Goal: Information Seeking & Learning: Learn about a topic

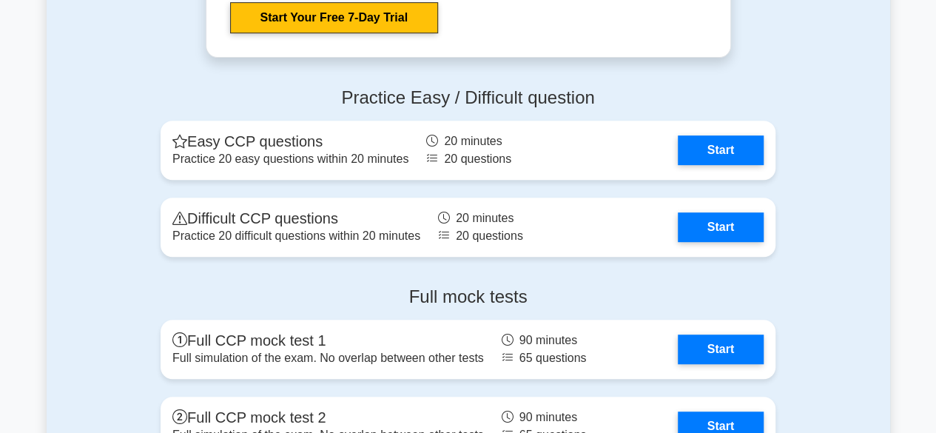
scroll to position [3095, 0]
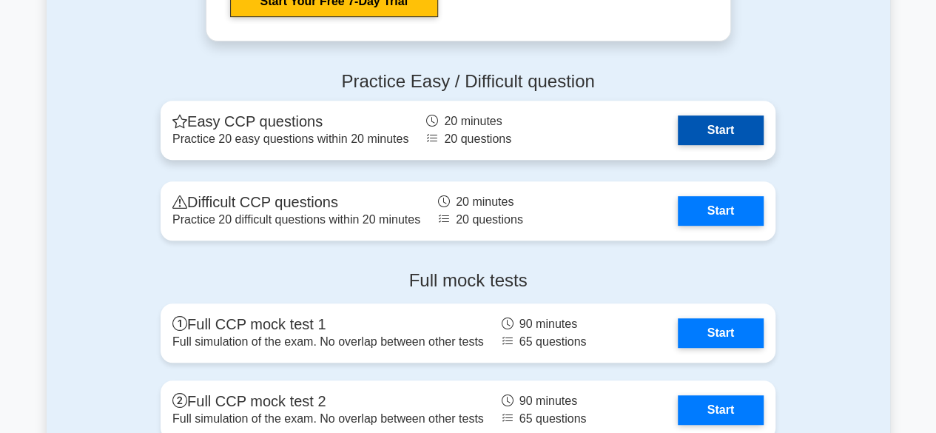
click at [737, 121] on link "Start" at bounding box center [721, 130] width 86 height 30
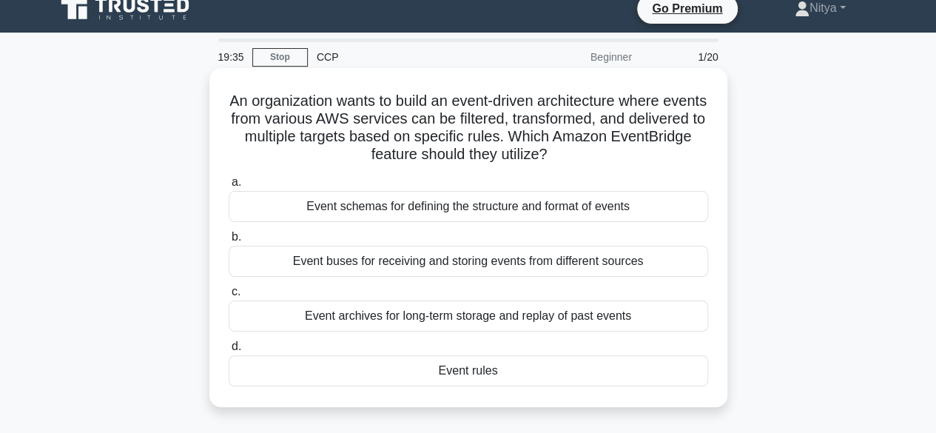
scroll to position [12, 0]
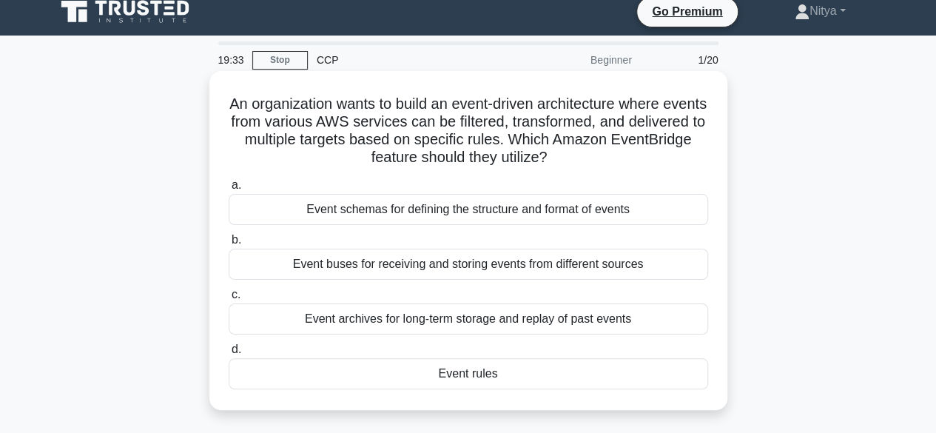
click at [505, 269] on div "Event buses for receiving and storing events from different sources" at bounding box center [468, 264] width 479 height 31
click at [229, 245] on input "b. Event buses for receiving and storing events from different sources" at bounding box center [229, 240] width 0 height 10
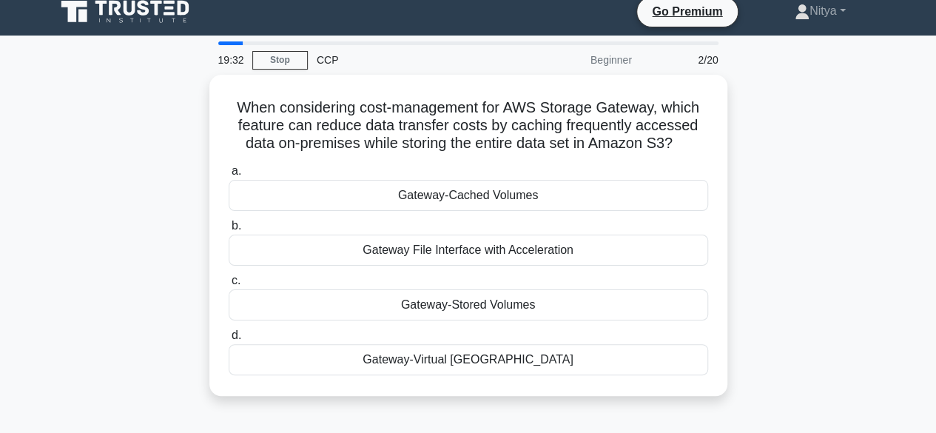
scroll to position [0, 0]
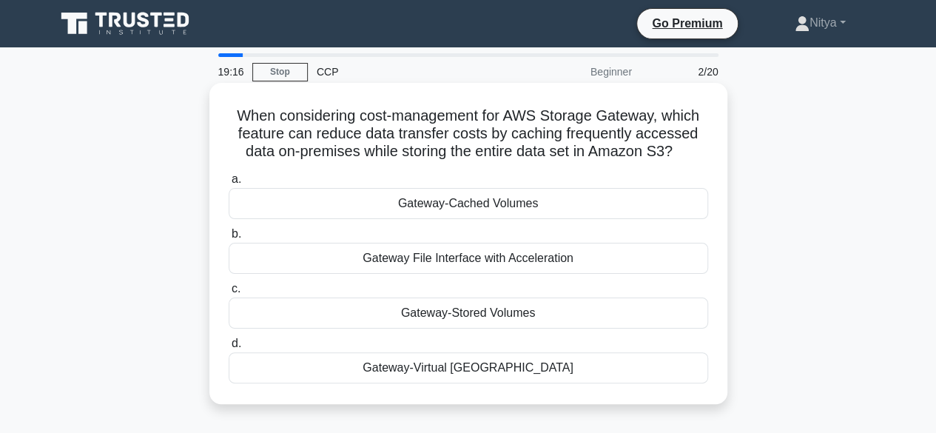
click at [510, 203] on div "Gateway-Cached Volumes" at bounding box center [468, 203] width 479 height 31
click at [229, 184] on input "a. Gateway-Cached Volumes" at bounding box center [229, 180] width 0 height 10
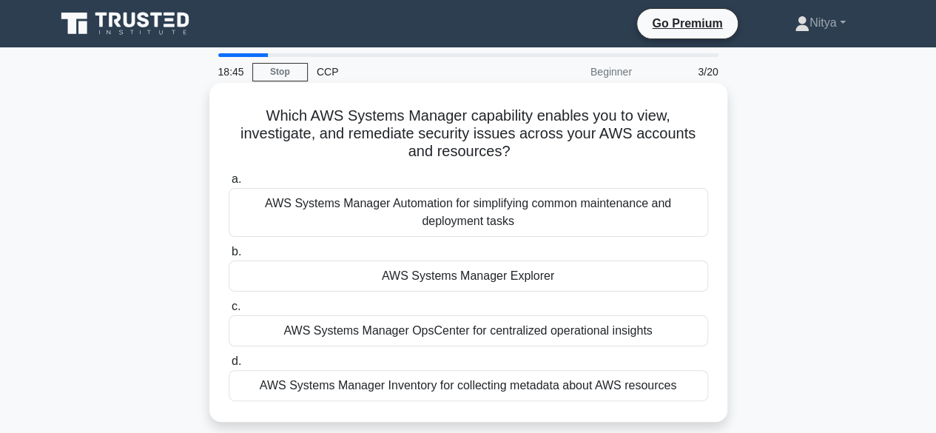
click at [502, 274] on div "AWS Systems Manager Explorer" at bounding box center [468, 275] width 479 height 31
click at [229, 257] on input "b. AWS Systems Manager Explorer" at bounding box center [229, 252] width 0 height 10
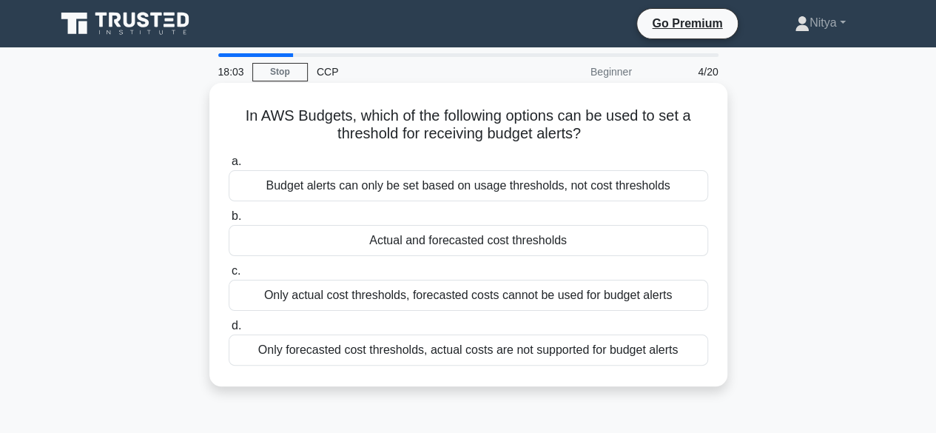
click at [496, 243] on div "Actual and forecasted cost thresholds" at bounding box center [468, 240] width 479 height 31
click at [229, 221] on input "b. Actual and forecasted cost thresholds" at bounding box center [229, 217] width 0 height 10
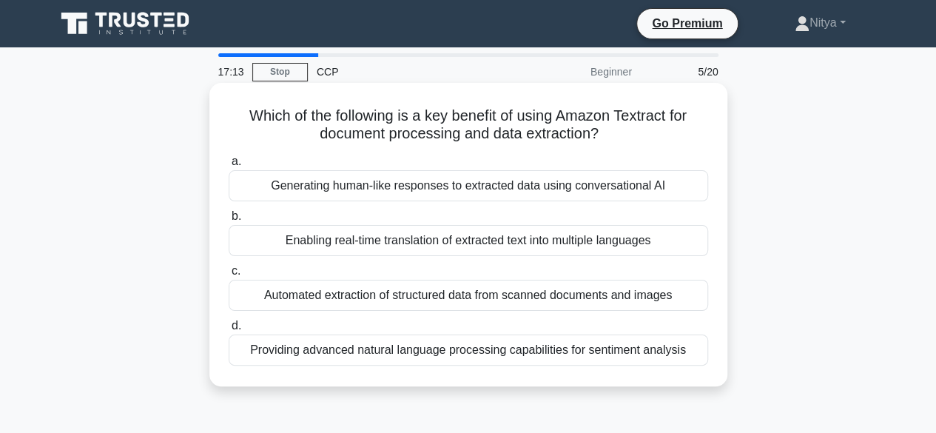
click at [555, 238] on div "Enabling real-time translation of extracted text into multiple languages" at bounding box center [468, 240] width 479 height 31
click at [229, 221] on input "b. Enabling real-time translation of extracted text into multiple languages" at bounding box center [229, 217] width 0 height 10
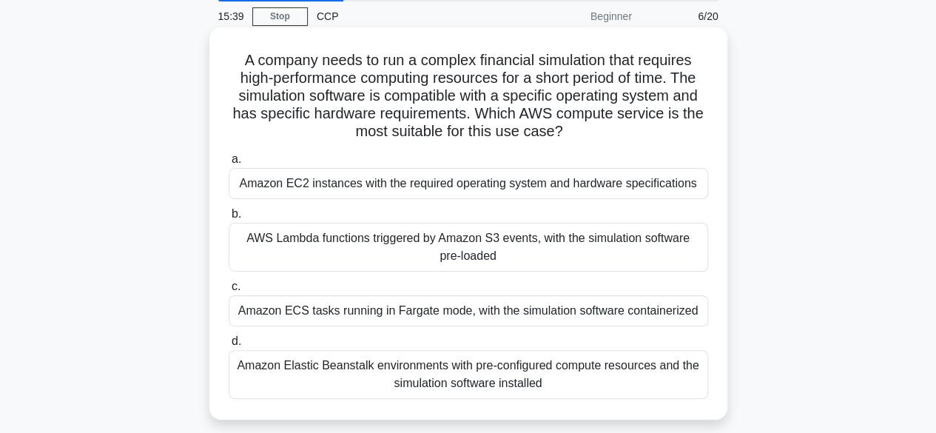
scroll to position [73, 0]
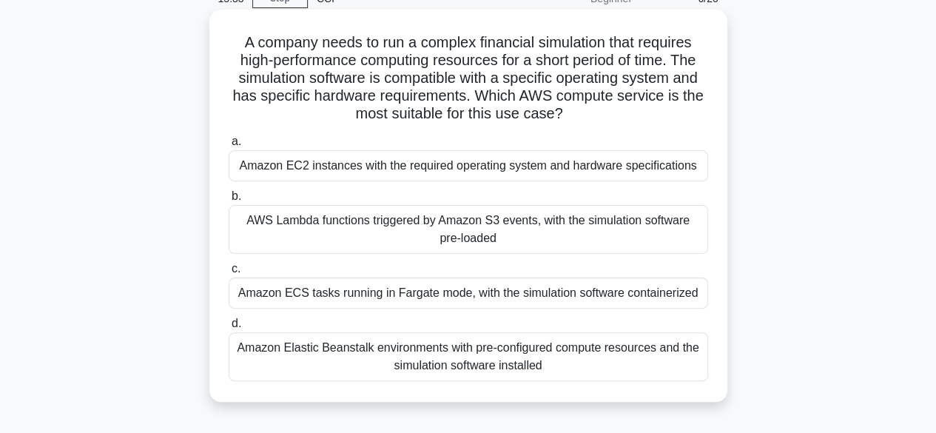
click at [435, 286] on div "Amazon ECS tasks running in Fargate mode, with the simulation software containe…" at bounding box center [468, 292] width 479 height 31
click at [229, 274] on input "c. Amazon ECS tasks running in Fargate mode, with the simulation software conta…" at bounding box center [229, 269] width 0 height 10
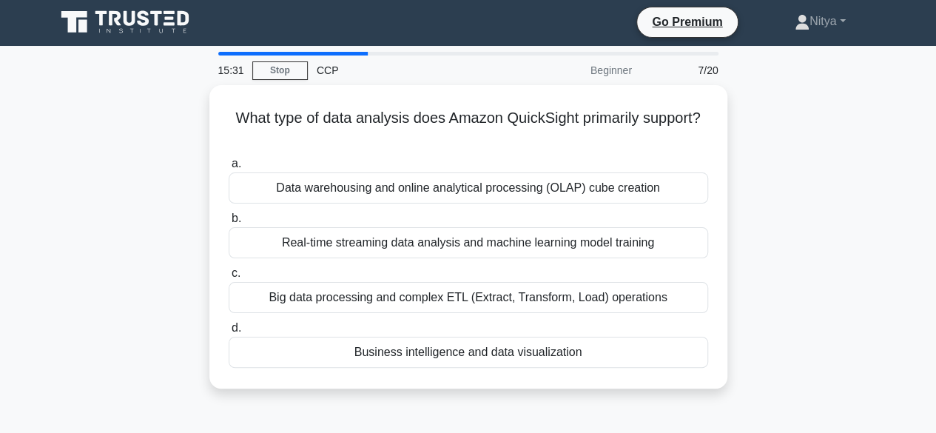
scroll to position [0, 0]
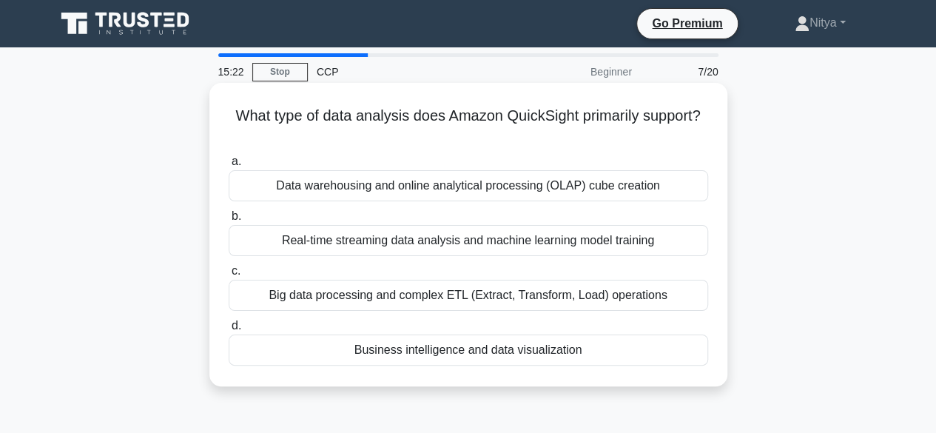
click at [450, 353] on div "Business intelligence and data visualization" at bounding box center [468, 349] width 479 height 31
click at [229, 331] on input "d. Business intelligence and data visualization" at bounding box center [229, 326] width 0 height 10
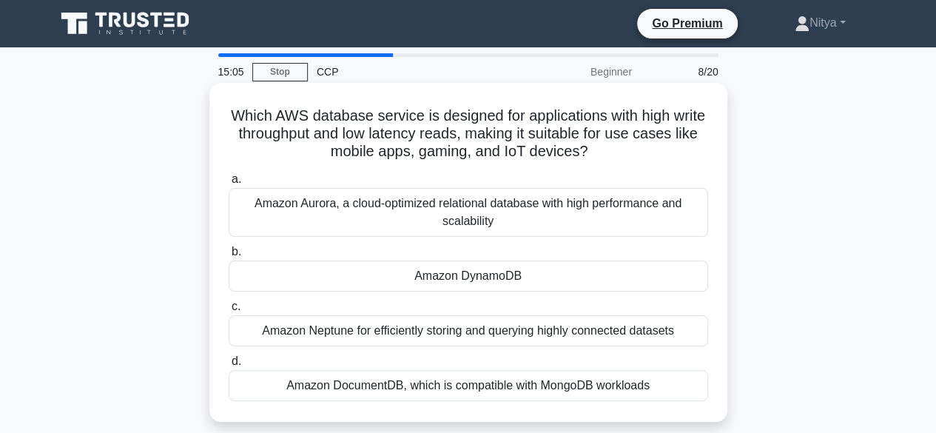
click at [429, 280] on div "Amazon DynamoDB" at bounding box center [468, 275] width 479 height 31
click at [229, 257] on input "b. Amazon DynamoDB" at bounding box center [229, 252] width 0 height 10
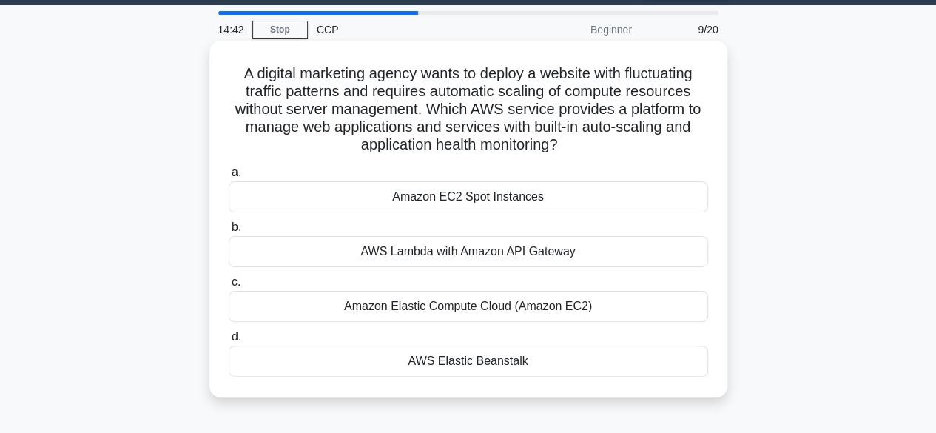
scroll to position [43, 0]
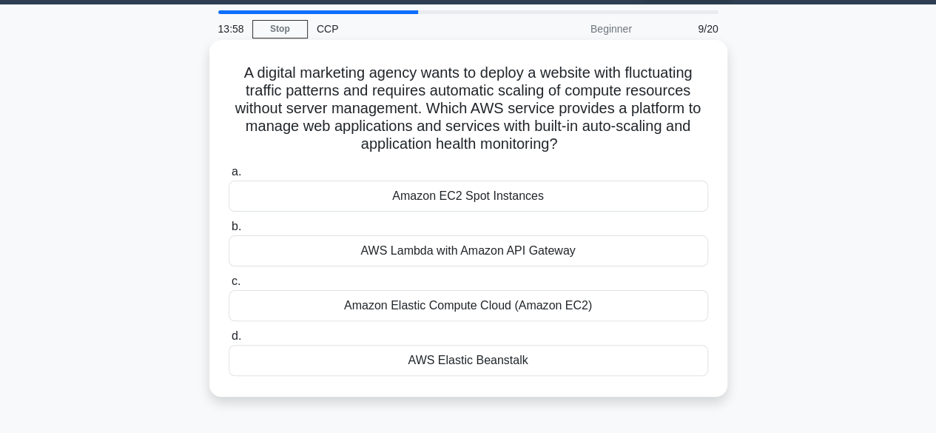
click at [542, 358] on div "AWS Elastic Beanstalk" at bounding box center [468, 360] width 479 height 31
click at [229, 341] on input "d. AWS Elastic Beanstalk" at bounding box center [229, 336] width 0 height 10
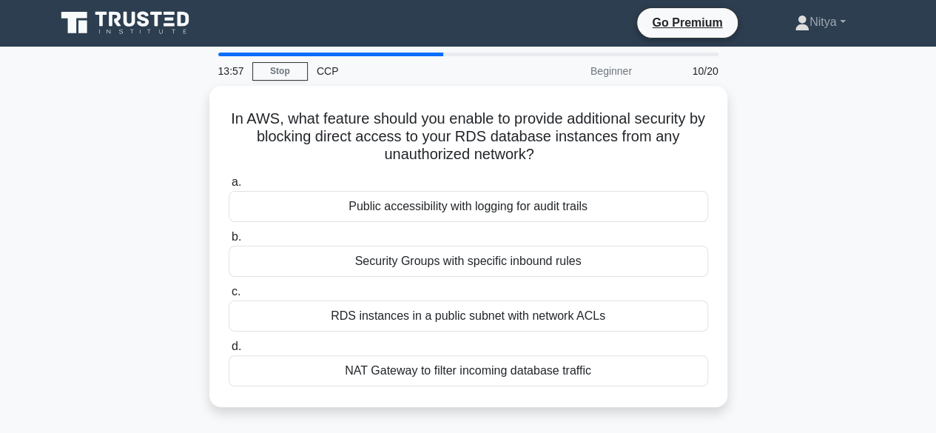
scroll to position [0, 0]
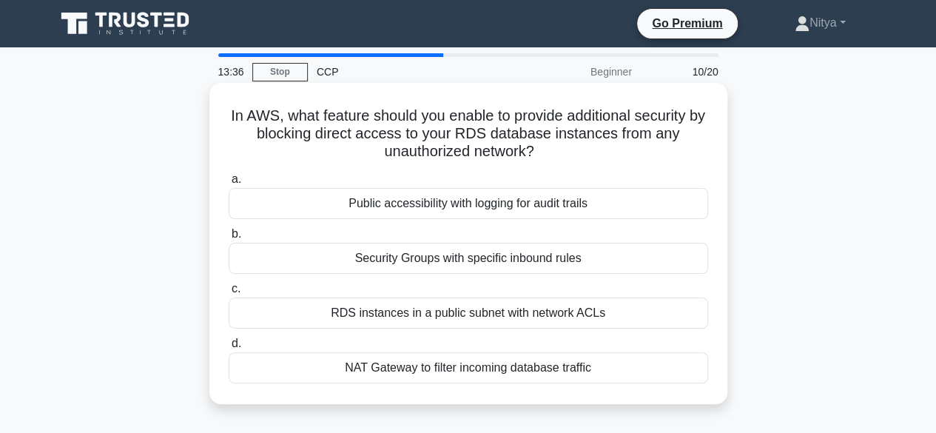
click at [583, 355] on div "NAT Gateway to filter incoming database traffic" at bounding box center [468, 367] width 479 height 31
click at [229, 348] on input "d. NAT Gateway to filter incoming database traffic" at bounding box center [229, 344] width 0 height 10
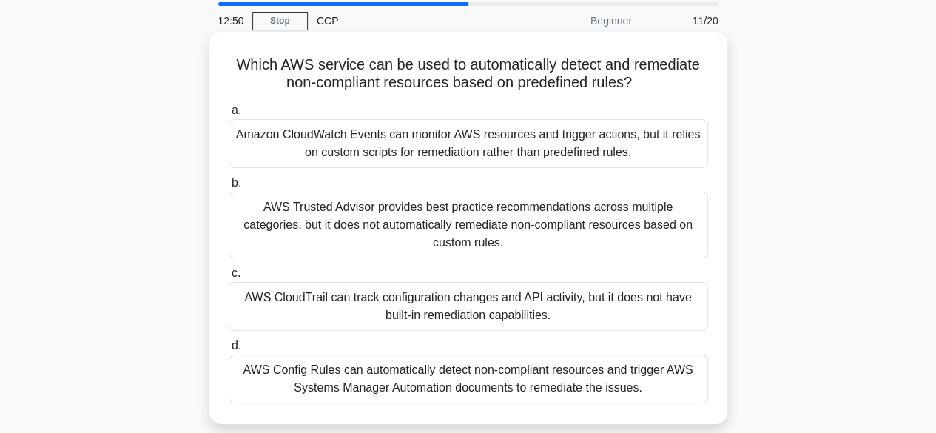
scroll to position [53, 0]
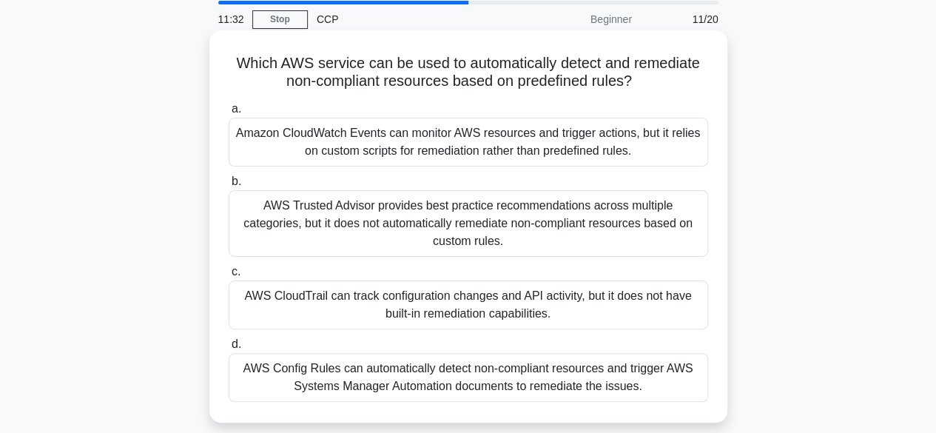
click at [490, 287] on div "AWS CloudTrail can track configuration changes and API activity, but it does no…" at bounding box center [468, 304] width 479 height 49
click at [229, 277] on input "c. AWS CloudTrail can track configuration changes and API activity, but it does…" at bounding box center [229, 272] width 0 height 10
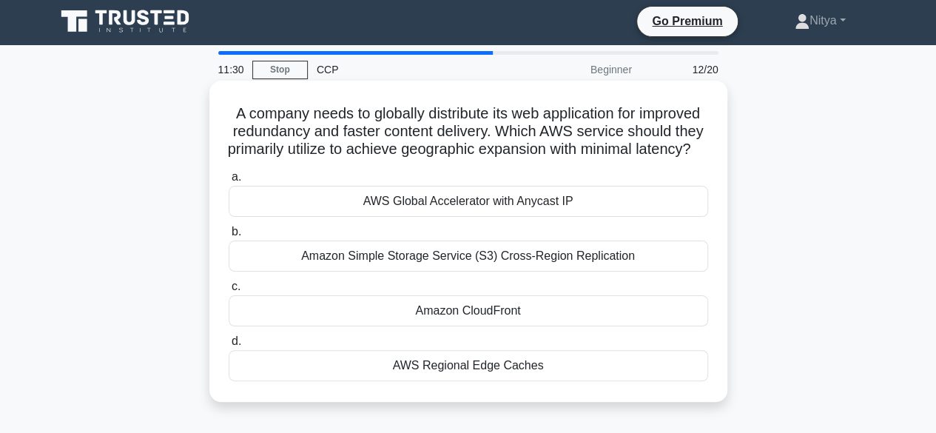
scroll to position [0, 0]
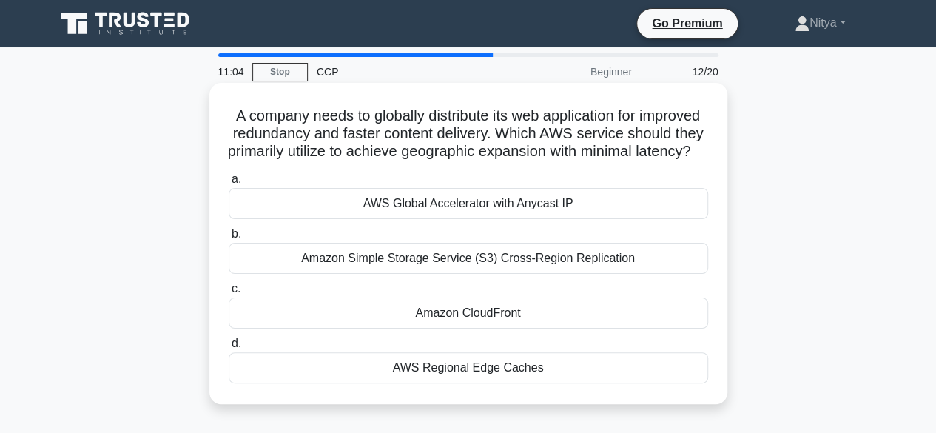
click at [511, 328] on div "Amazon CloudFront" at bounding box center [468, 312] width 479 height 31
click at [229, 294] on input "c. Amazon CloudFront" at bounding box center [229, 289] width 0 height 10
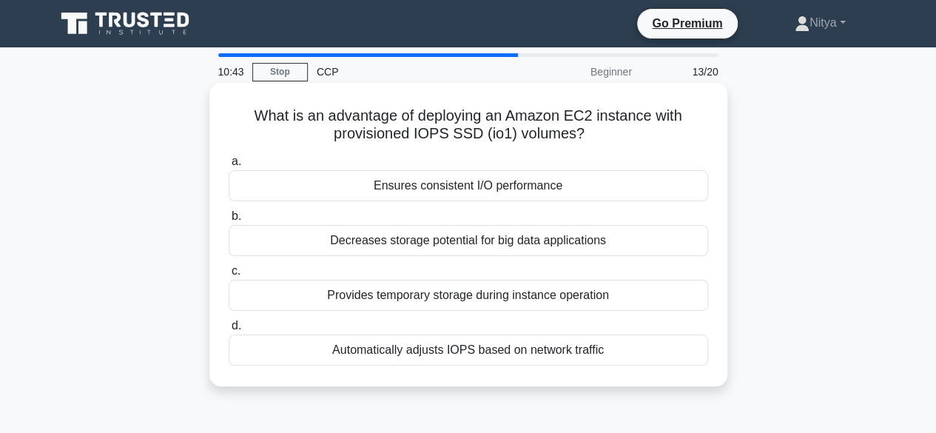
click at [422, 181] on div "Ensures consistent I/O performance" at bounding box center [468, 185] width 479 height 31
click at [229, 166] on input "a. Ensures consistent I/O performance" at bounding box center [229, 162] width 0 height 10
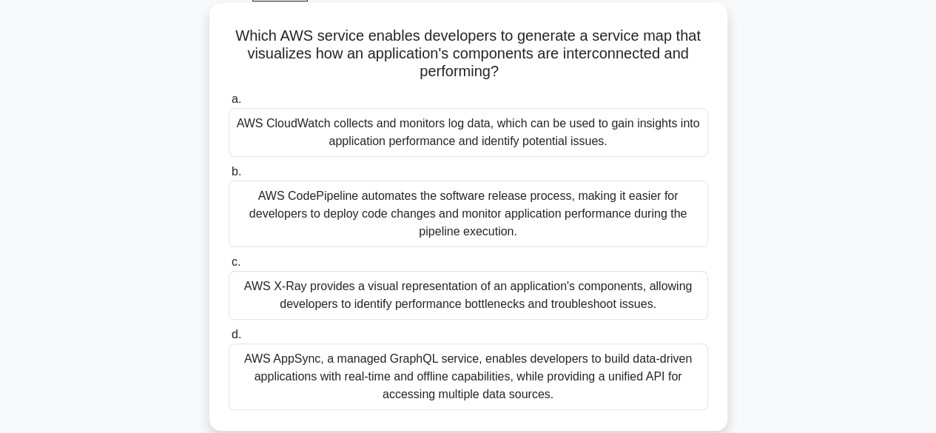
scroll to position [79, 0]
click at [404, 224] on div "AWS CodePipeline automates the software release process, making it easier for d…" at bounding box center [468, 214] width 479 height 67
click at [229, 178] on input "b. AWS CodePipeline automates the software release process, making it easier fo…" at bounding box center [229, 173] width 0 height 10
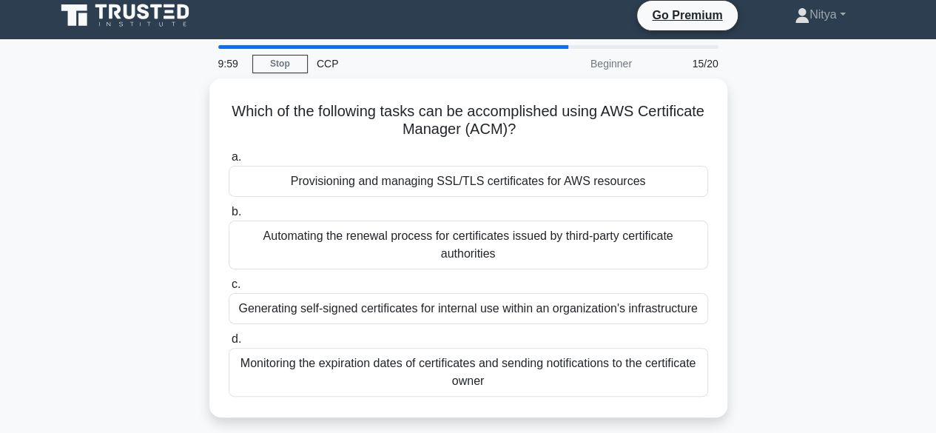
scroll to position [7, 0]
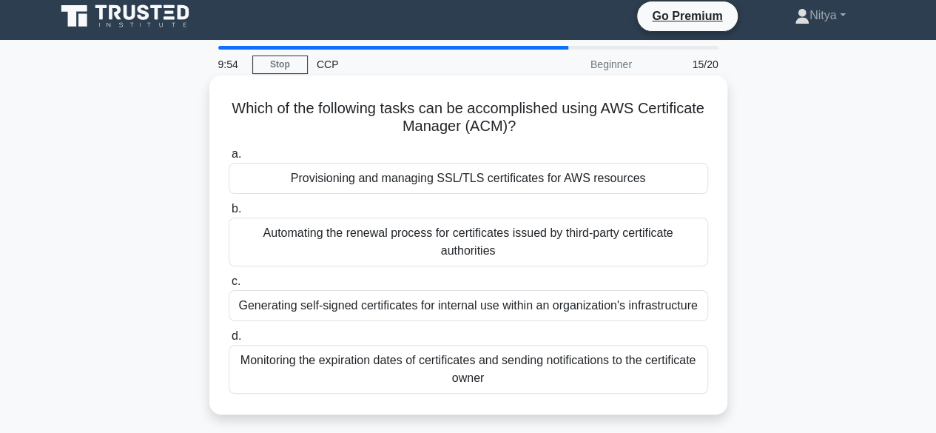
click at [411, 195] on div "a. Provisioning and managing SSL/TLS certificates for AWS resources b. Automati…" at bounding box center [468, 269] width 497 height 255
click at [411, 181] on div "Provisioning and managing SSL/TLS certificates for AWS resources" at bounding box center [468, 178] width 479 height 31
click at [229, 159] on input "a. Provisioning and managing SSL/TLS certificates for AWS resources" at bounding box center [229, 154] width 0 height 10
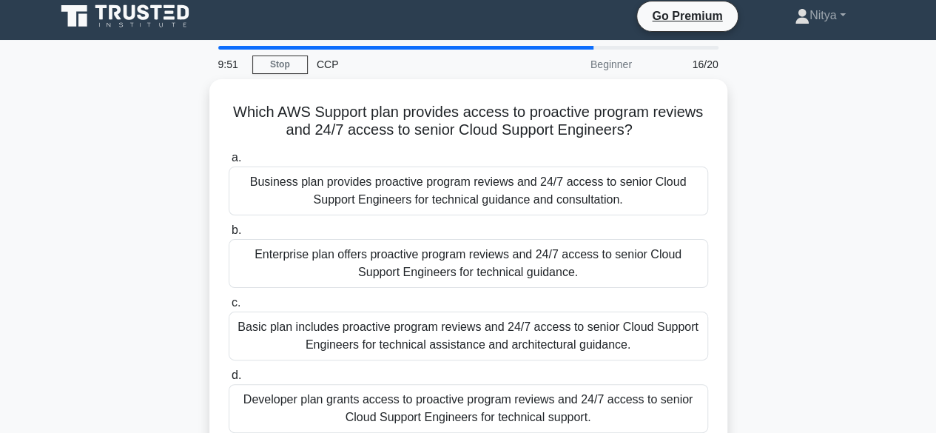
scroll to position [0, 0]
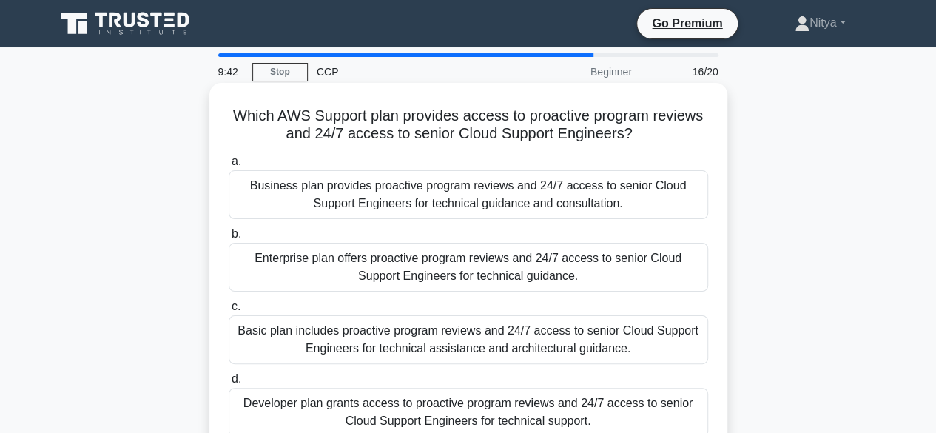
click at [422, 255] on div "Enterprise plan offers proactive program reviews and 24/7 access to senior Clou…" at bounding box center [468, 267] width 479 height 49
click at [229, 239] on input "b. Enterprise plan offers proactive program reviews and 24/7 access to senior C…" at bounding box center [229, 234] width 0 height 10
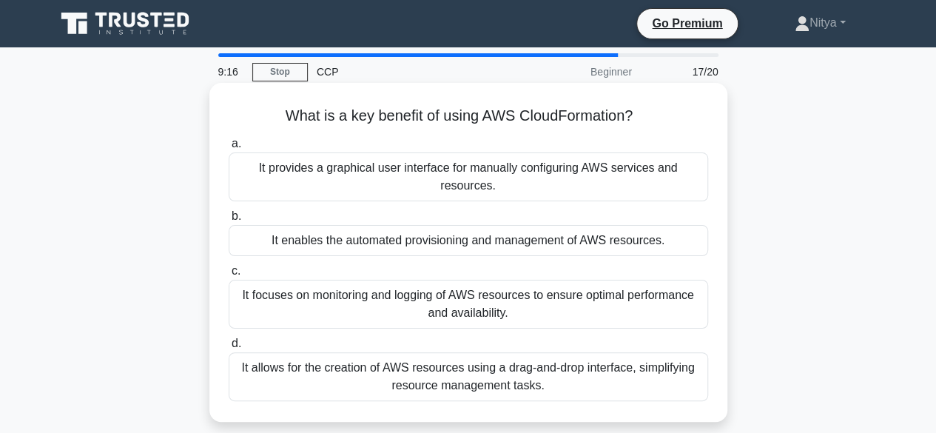
click at [407, 245] on div "It enables the automated provisioning and management of AWS resources." at bounding box center [468, 240] width 479 height 31
click at [229, 221] on input "b. It enables the automated provisioning and management of AWS resources." at bounding box center [229, 217] width 0 height 10
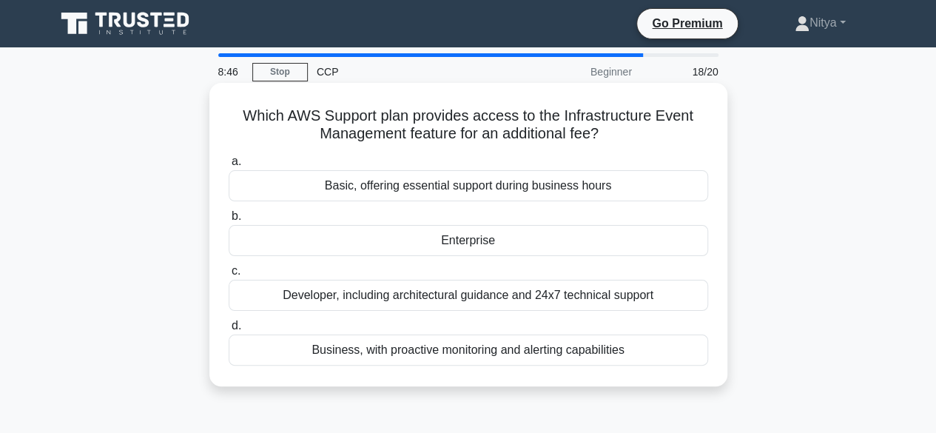
click at [382, 246] on div "Enterprise" at bounding box center [468, 240] width 479 height 31
click at [229, 221] on input "b. Enterprise" at bounding box center [229, 217] width 0 height 10
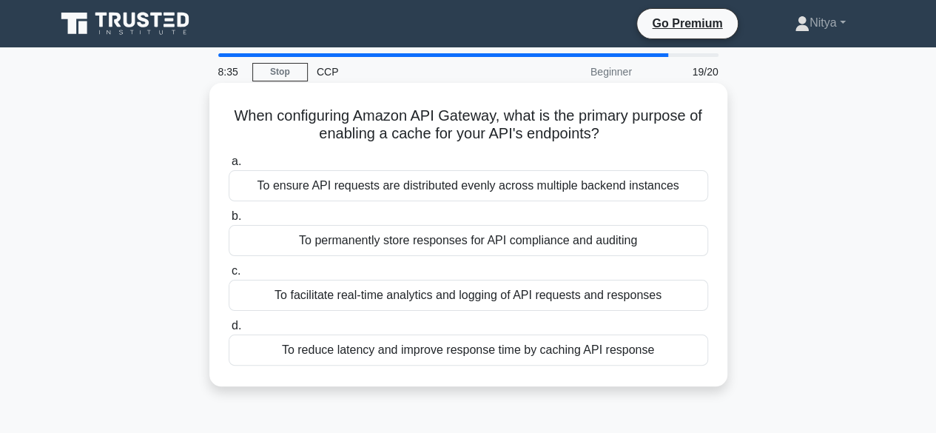
click at [400, 347] on div "To reduce latency and improve response time by caching API response" at bounding box center [468, 349] width 479 height 31
click at [229, 331] on input "d. To reduce latency and improve response time by caching API response" at bounding box center [229, 326] width 0 height 10
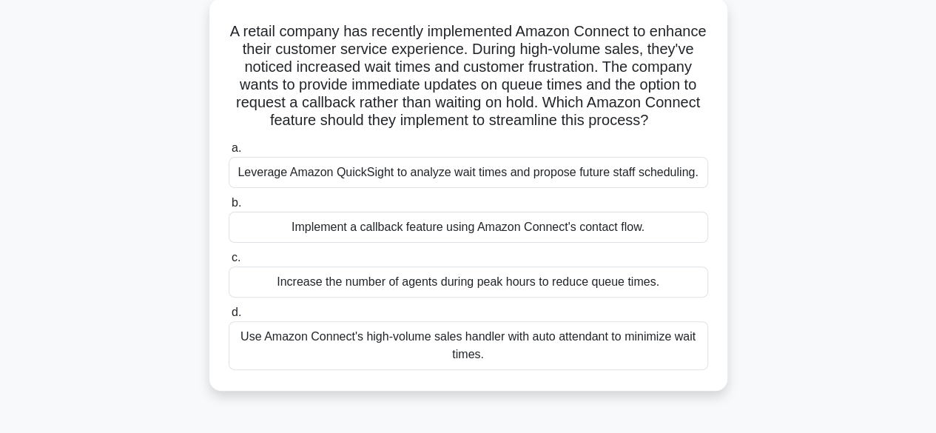
scroll to position [89, 0]
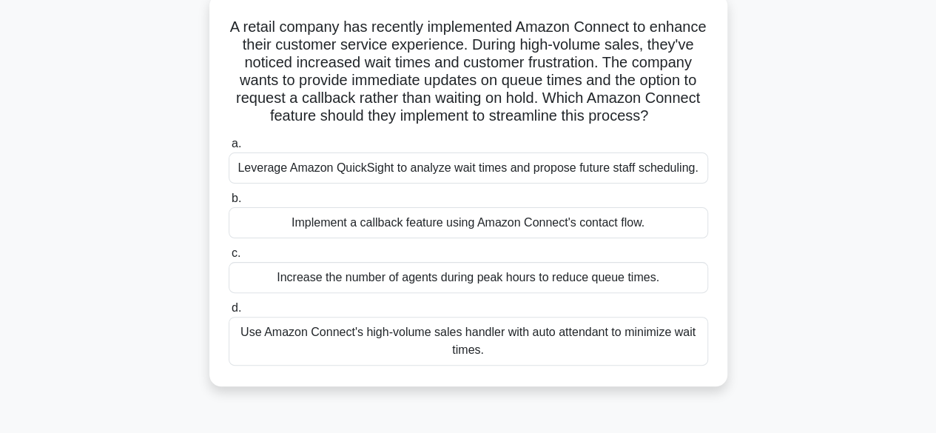
click at [434, 238] on div "Implement a callback feature using Amazon Connect's contact flow." at bounding box center [468, 222] width 479 height 31
click at [229, 203] on input "b. Implement a callback feature using Amazon Connect's contact flow." at bounding box center [229, 199] width 0 height 10
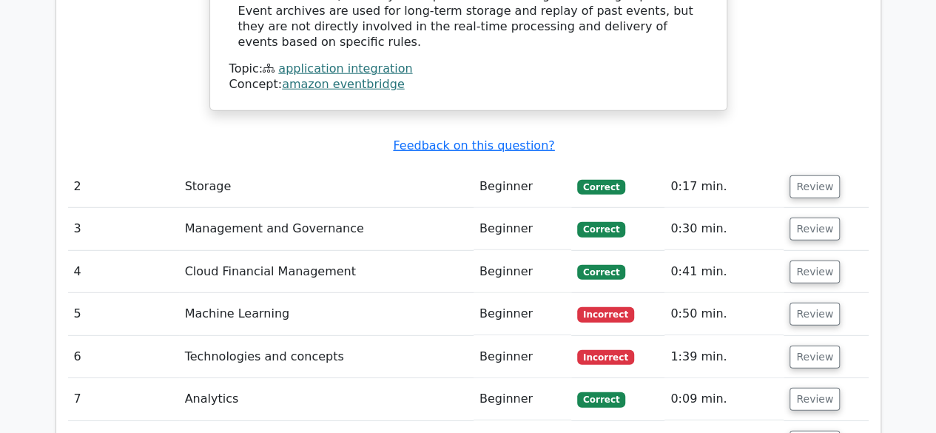
scroll to position [1967, 0]
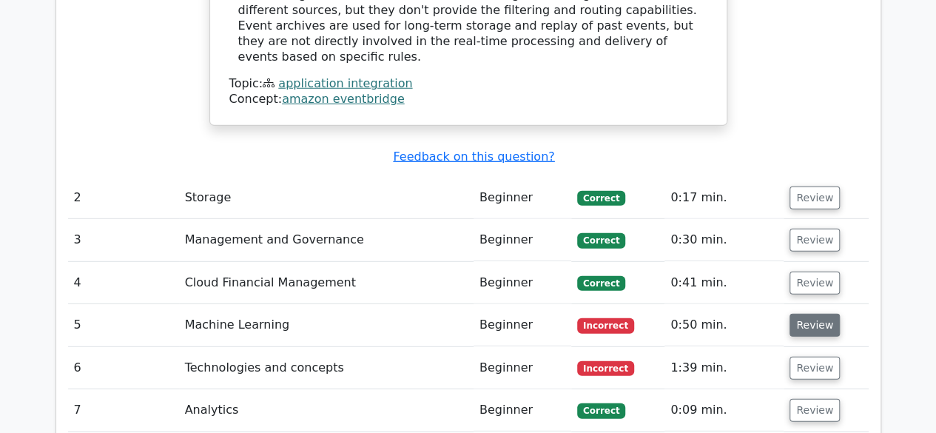
click at [803, 314] on button "Review" at bounding box center [814, 325] width 50 height 23
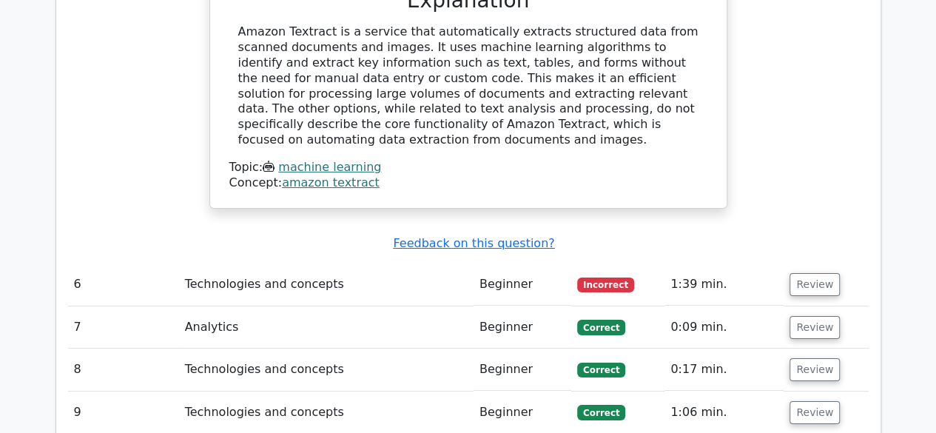
scroll to position [2666, 0]
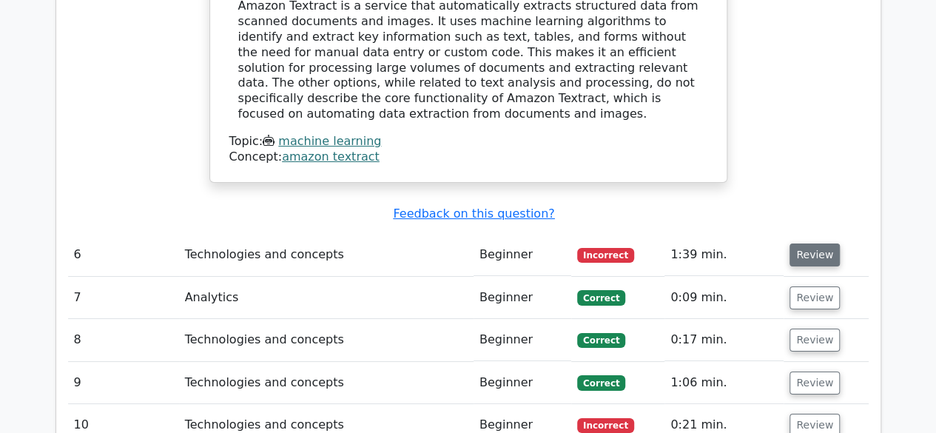
click at [818, 243] on button "Review" at bounding box center [814, 254] width 50 height 23
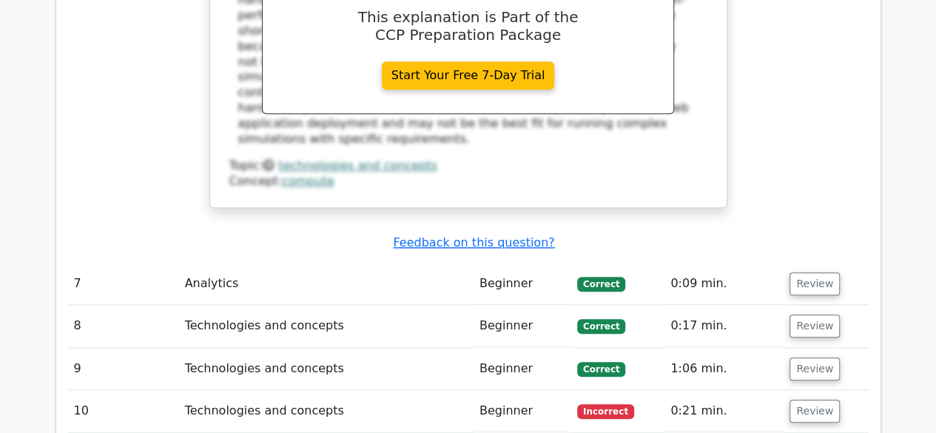
scroll to position [3430, 0]
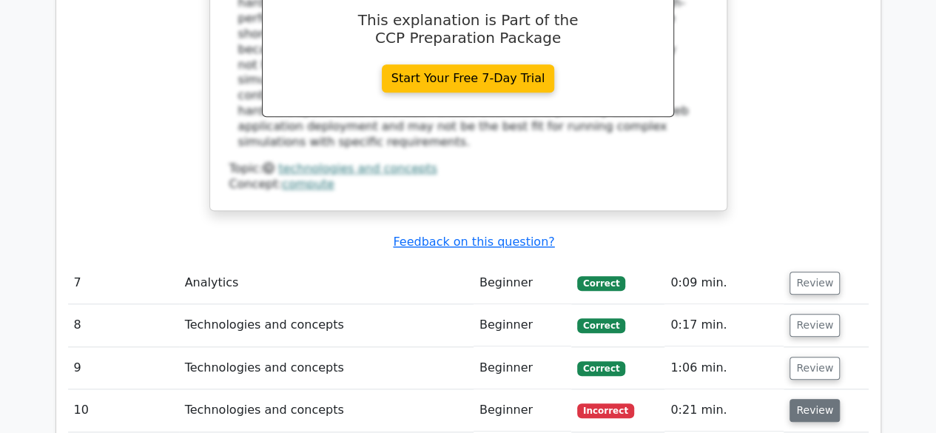
click at [804, 399] on button "Review" at bounding box center [814, 410] width 50 height 23
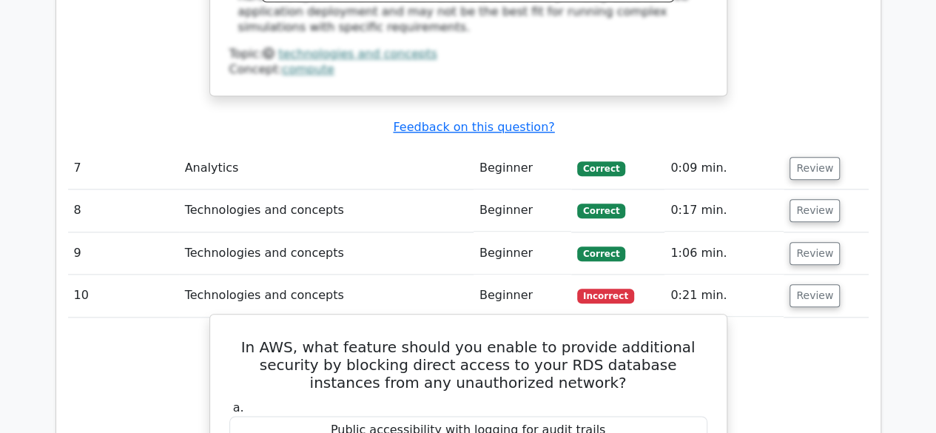
scroll to position [3547, 0]
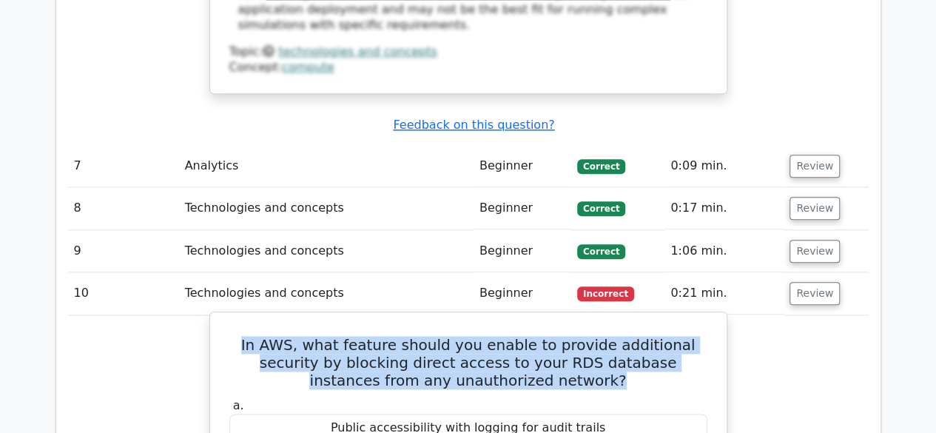
drag, startPoint x: 234, startPoint y: 141, endPoint x: 614, endPoint y: 184, distance: 382.8
click at [614, 336] on h5 "In AWS, what feature should you enable to provide additional security by blocki…" at bounding box center [468, 362] width 481 height 53
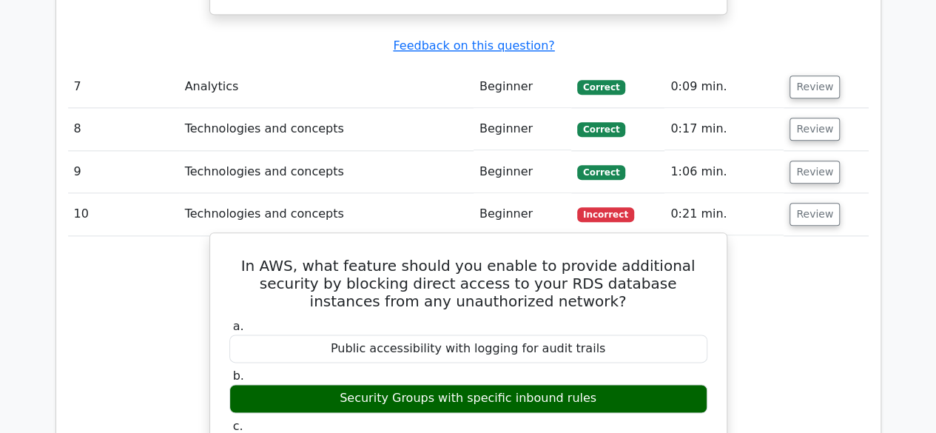
scroll to position [3628, 0]
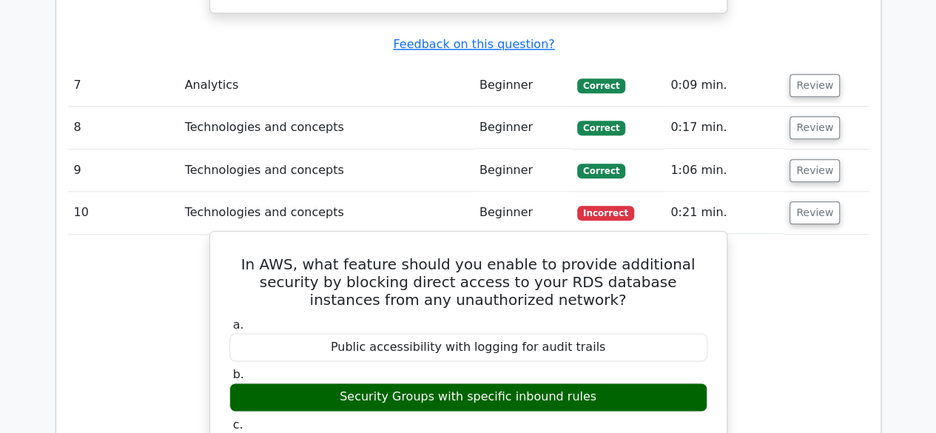
click at [442, 255] on h5 "In AWS, what feature should you enable to provide additional security by blocki…" at bounding box center [468, 281] width 481 height 53
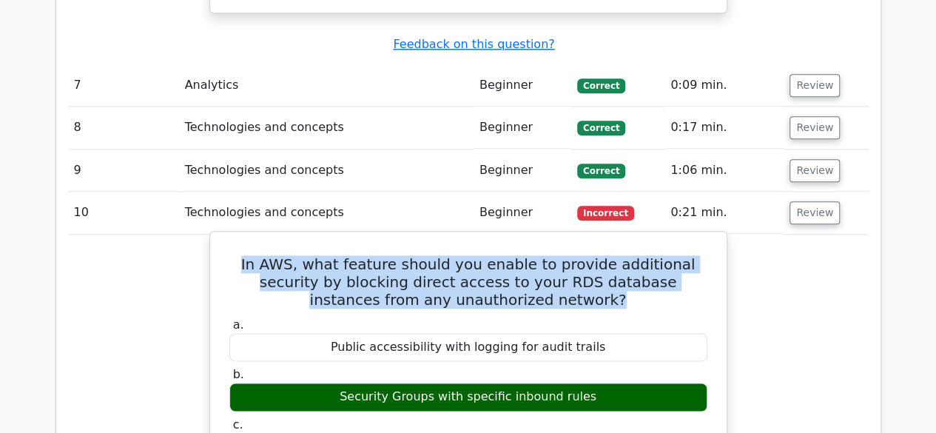
click at [442, 255] on h5 "In AWS, what feature should you enable to provide additional security by blocki…" at bounding box center [468, 281] width 481 height 53
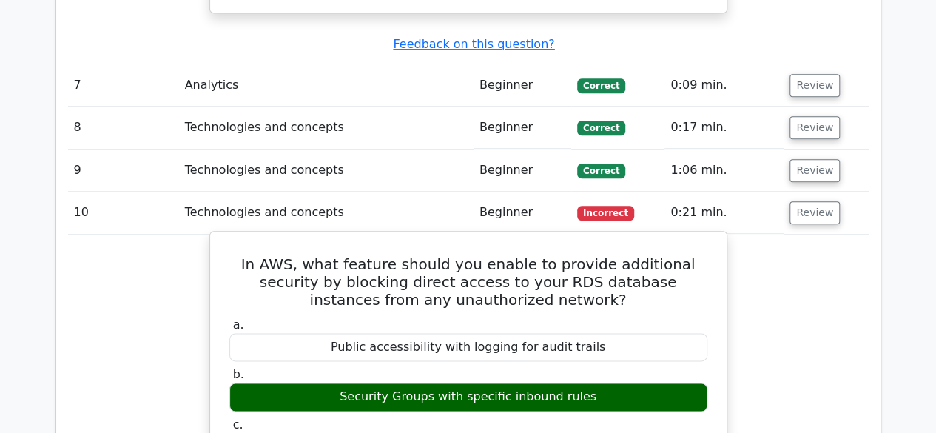
click at [522, 317] on label "a. Public accessibility with logging for audit trails" at bounding box center [468, 339] width 478 height 44
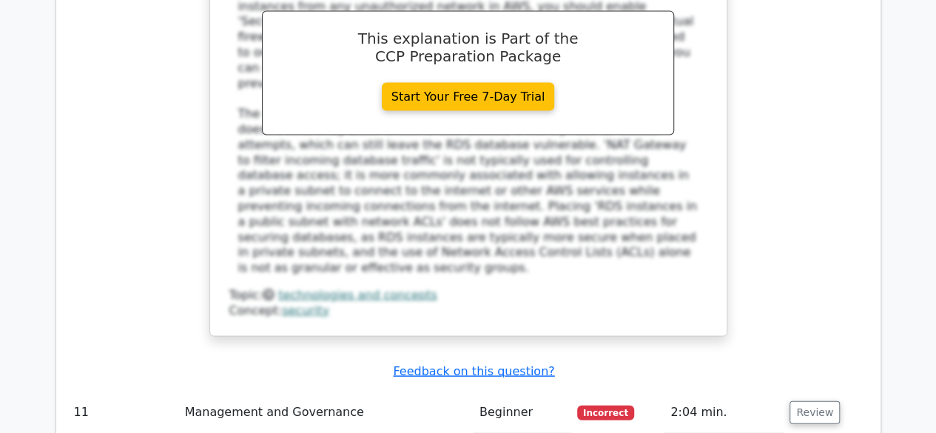
scroll to position [4268, 0]
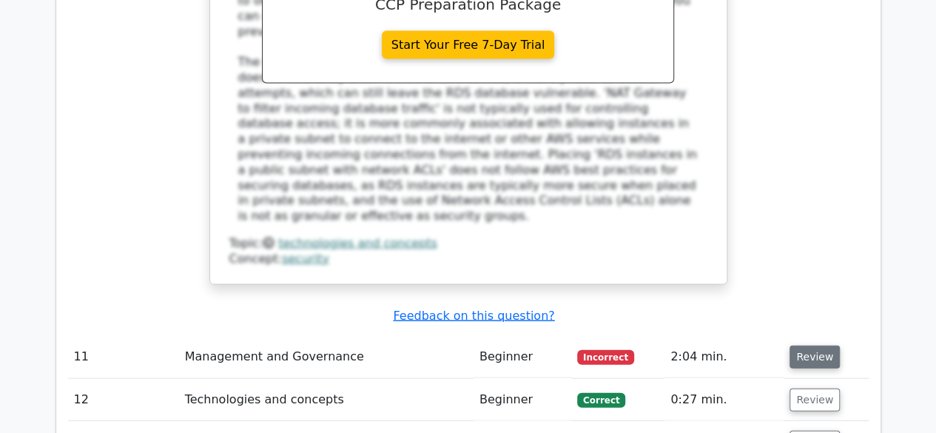
click at [799, 346] on button "Review" at bounding box center [814, 357] width 50 height 23
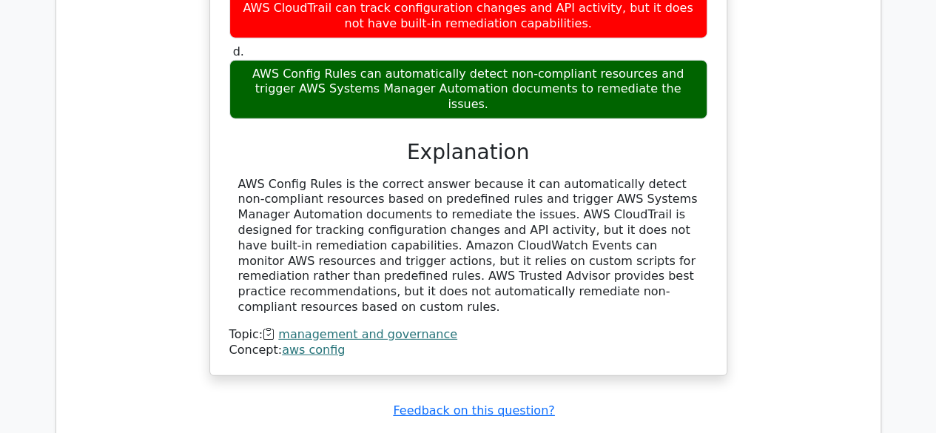
scroll to position [4966, 0]
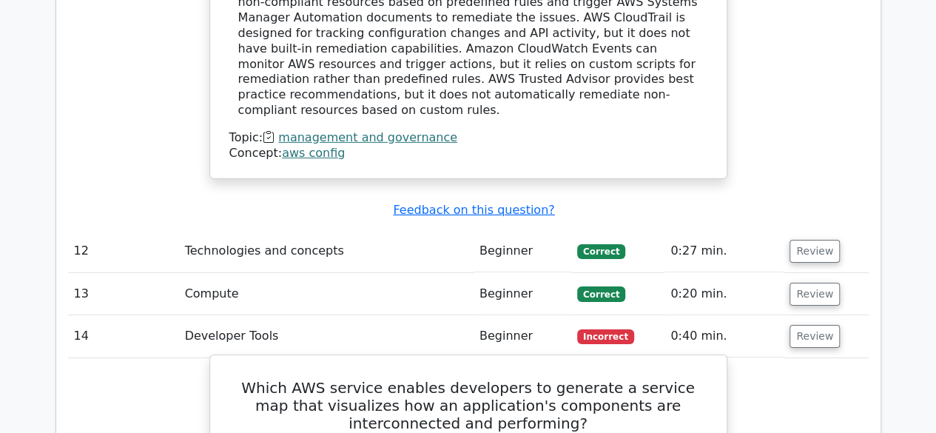
scroll to position [5079, 0]
drag, startPoint x: 667, startPoint y: 341, endPoint x: 425, endPoint y: 350, distance: 242.8
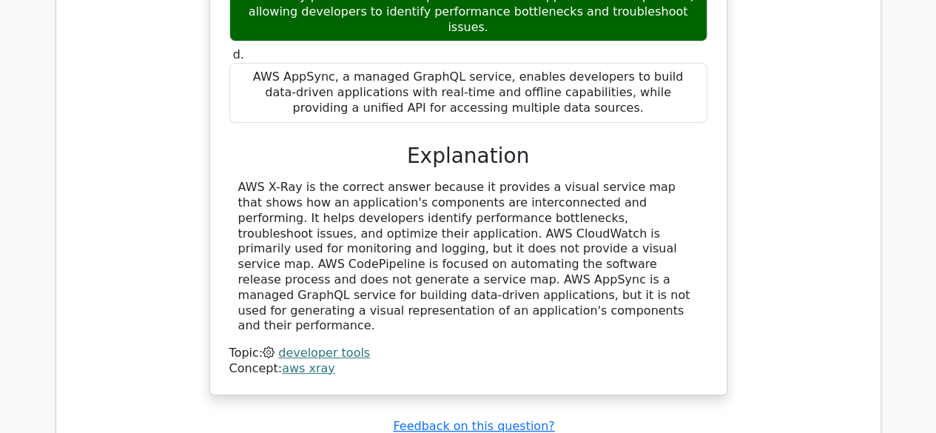
scroll to position [5705, 0]
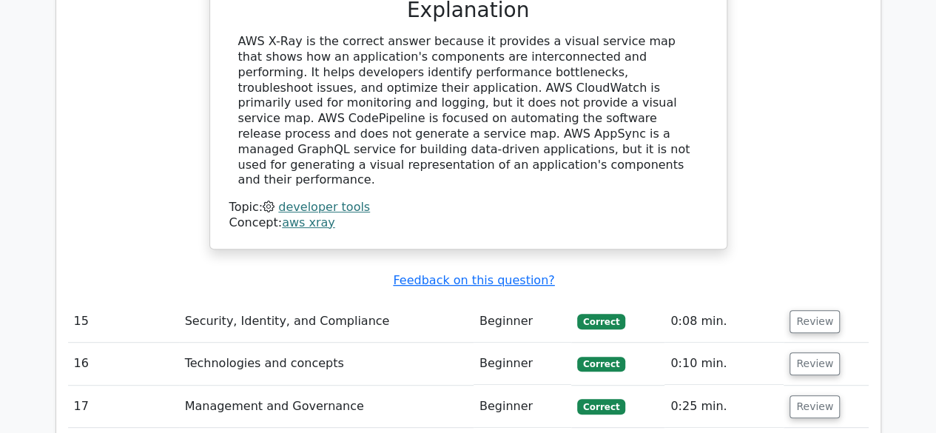
scroll to position [5849, 0]
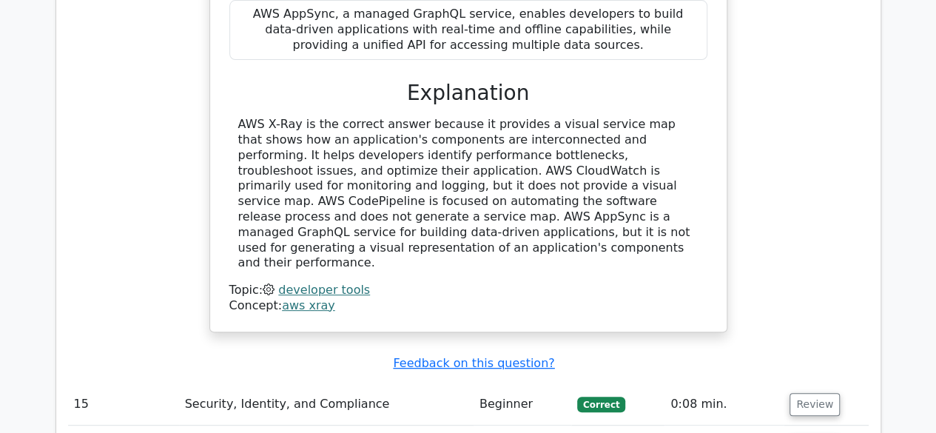
scroll to position [5643, 0]
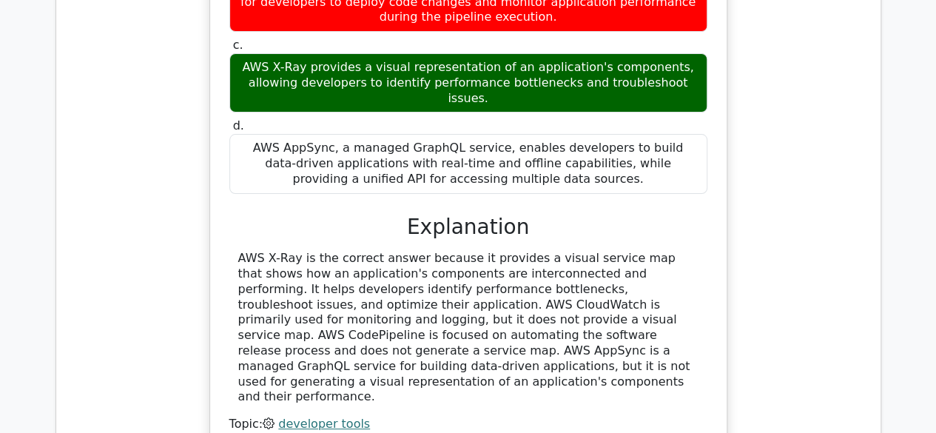
scroll to position [5602, 0]
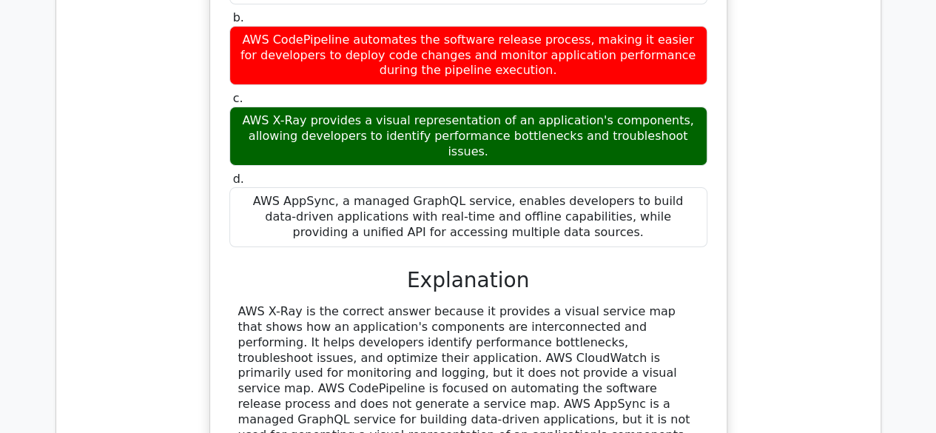
scroll to position [5579, 0]
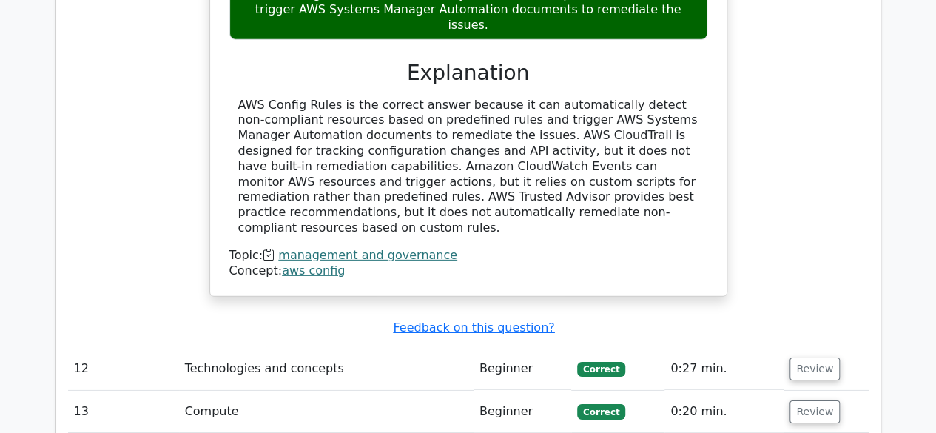
scroll to position [4877, 0]
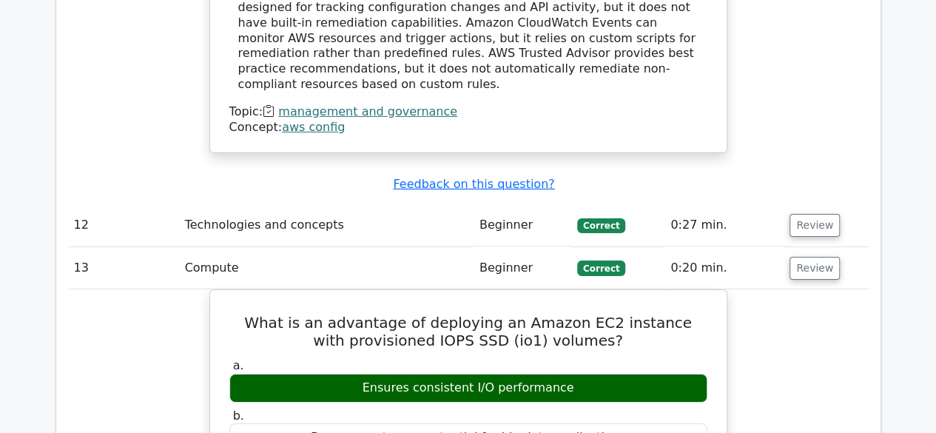
scroll to position [5250, 0]
